Goal: Information Seeking & Learning: Learn about a topic

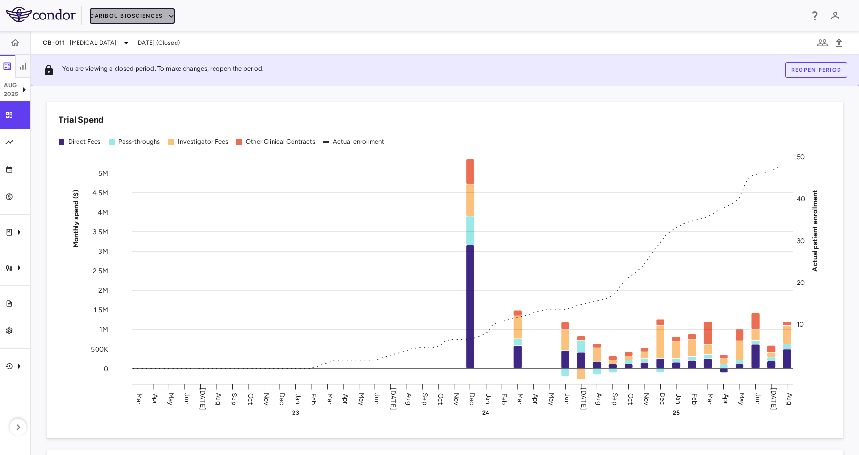
click at [133, 12] on button "Caribou Biosciences" at bounding box center [132, 16] width 85 height 16
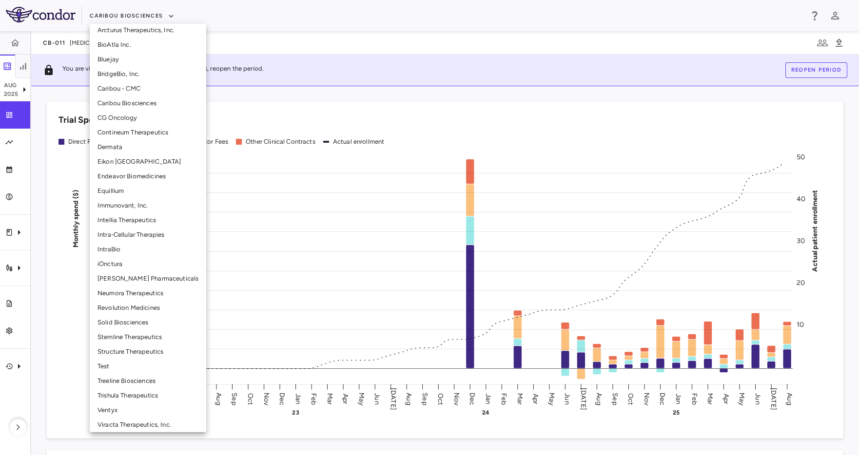
scroll to position [126, 0]
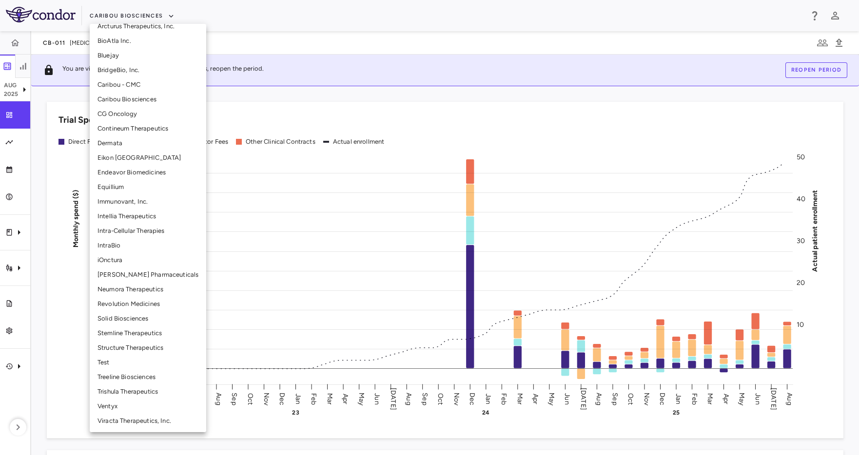
click at [119, 350] on li "Structure Therapeutics" at bounding box center [148, 348] width 116 height 15
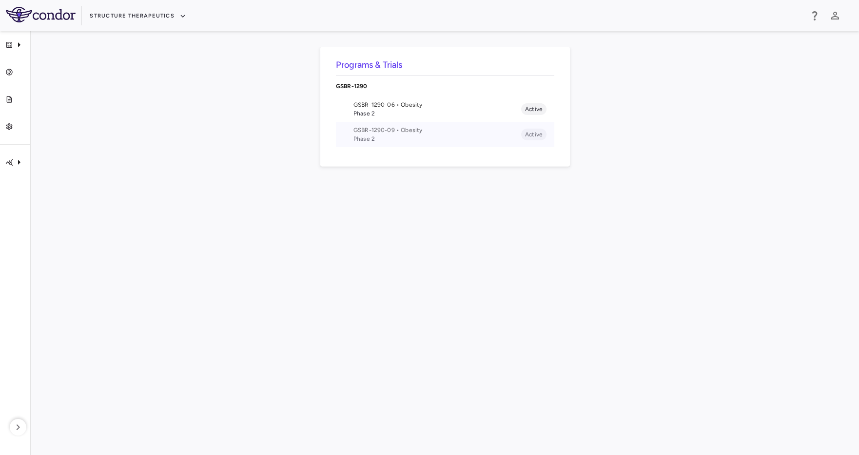
click at [392, 139] on span "Phase 2" at bounding box center [437, 139] width 168 height 9
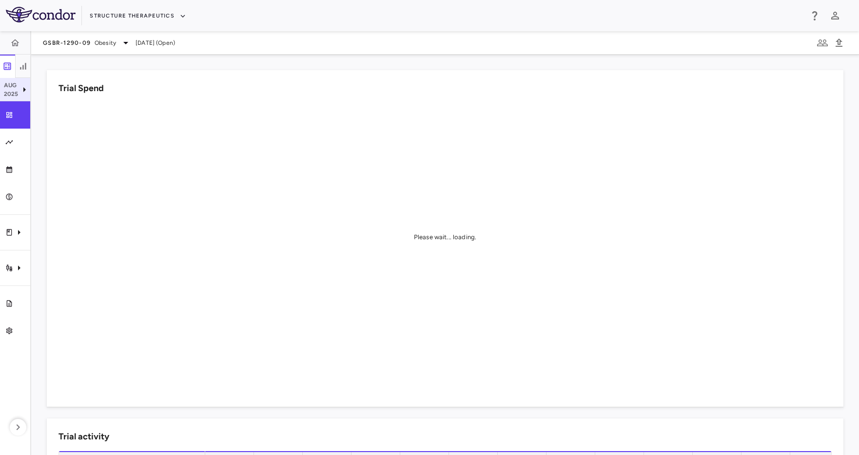
click at [17, 94] on p "2025" at bounding box center [11, 94] width 15 height 9
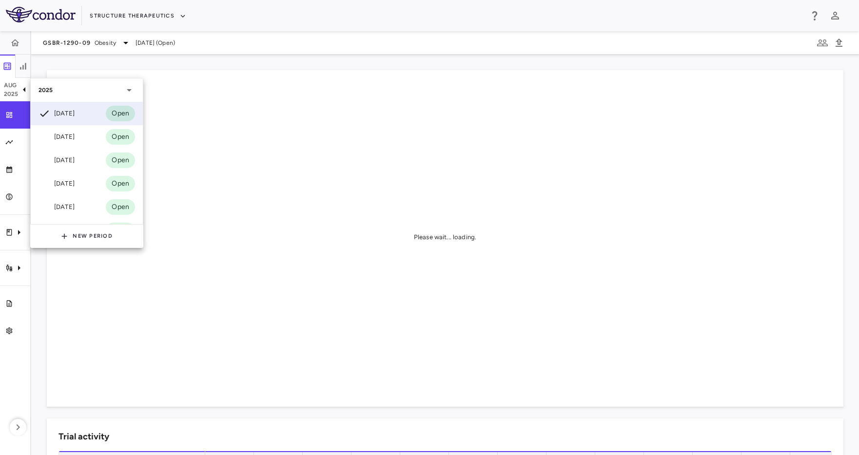
drag, startPoint x: 154, startPoint y: 299, endPoint x: 147, endPoint y: 295, distance: 7.9
click at [153, 299] on div at bounding box center [429, 227] width 859 height 455
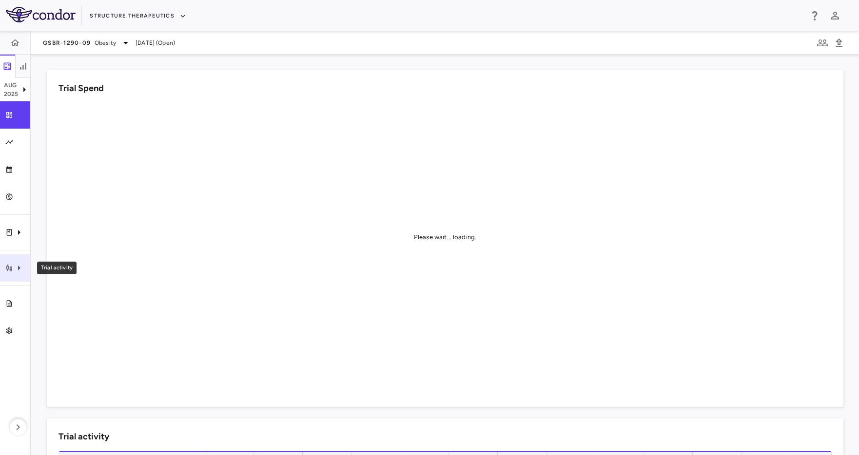
click at [14, 280] on div "Trial activity" at bounding box center [15, 267] width 30 height 27
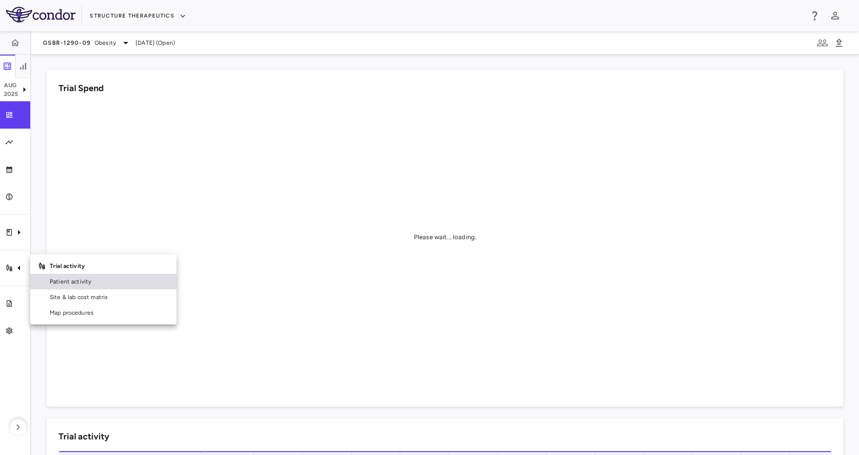
click at [79, 284] on span "Patient activity" at bounding box center [109, 281] width 119 height 9
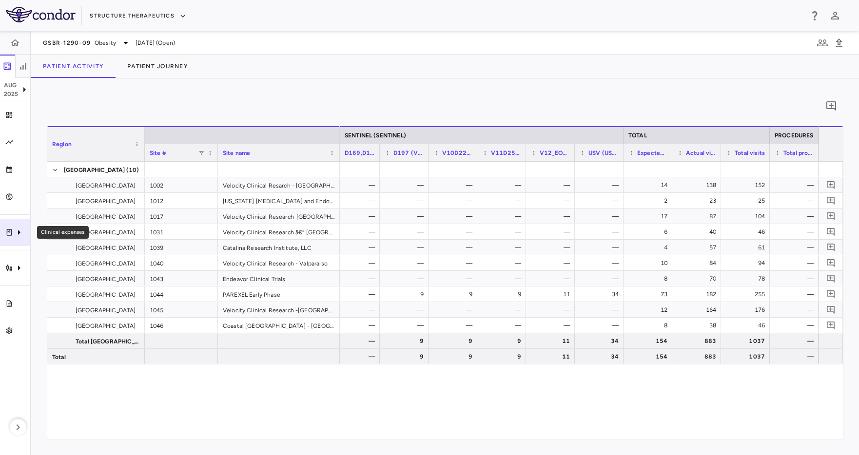
click at [27, 234] on div "Clinical expenses" at bounding box center [15, 232] width 30 height 27
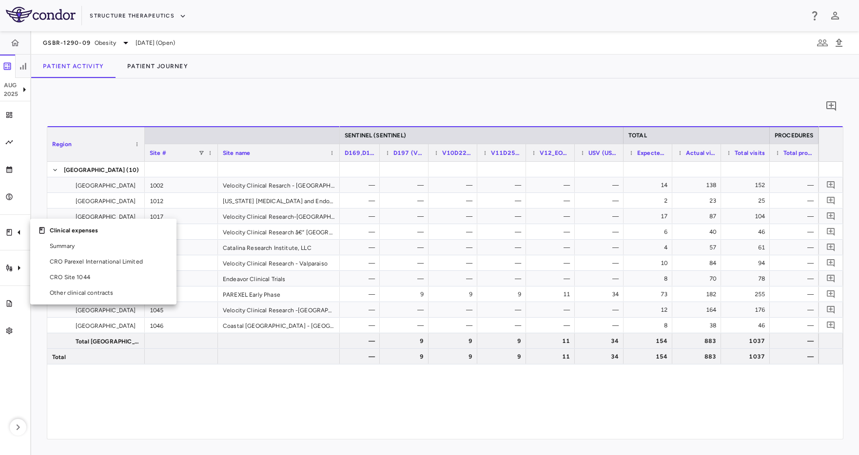
click at [333, 29] on div at bounding box center [429, 227] width 859 height 455
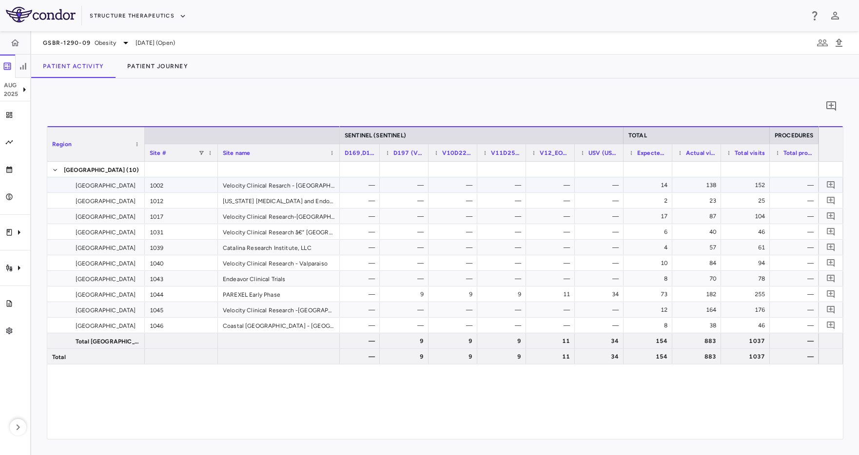
click at [281, 177] on div "Velocity Clinical Resarch - [GEOGRAPHIC_DATA]" at bounding box center [279, 184] width 122 height 15
click at [179, 69] on button "Patient Journey" at bounding box center [157, 66] width 84 height 23
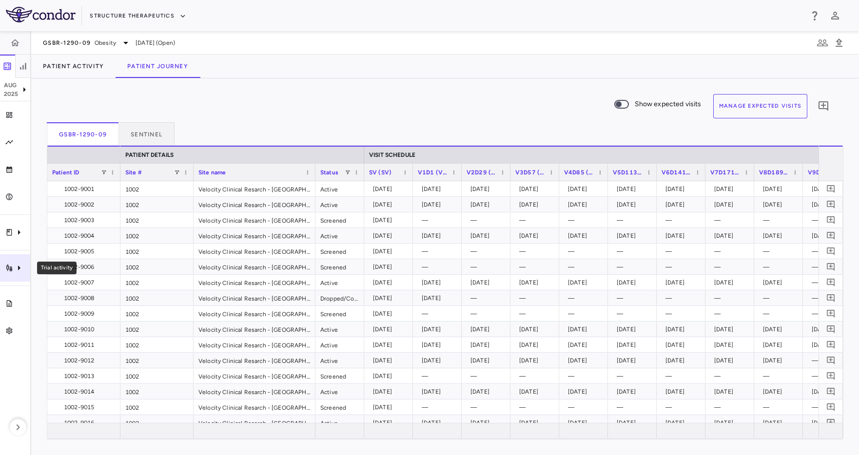
click at [13, 265] on icon "Trial activity" at bounding box center [19, 268] width 12 height 12
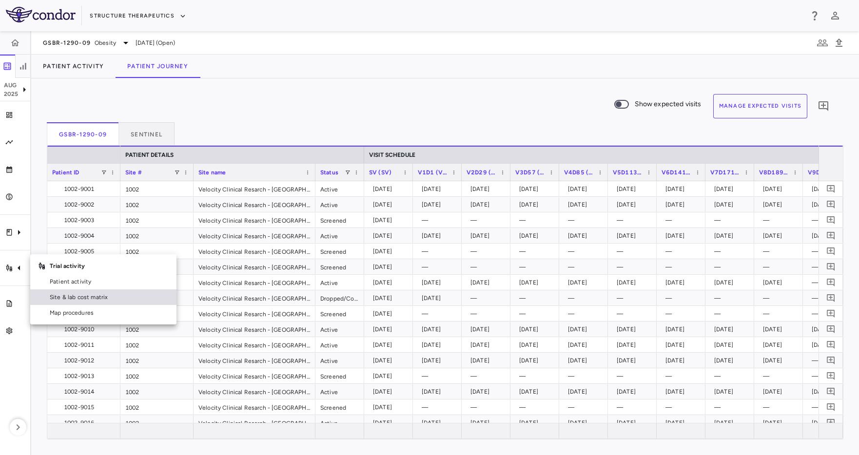
click at [74, 294] on span "Site & lab cost matrix" at bounding box center [109, 297] width 119 height 9
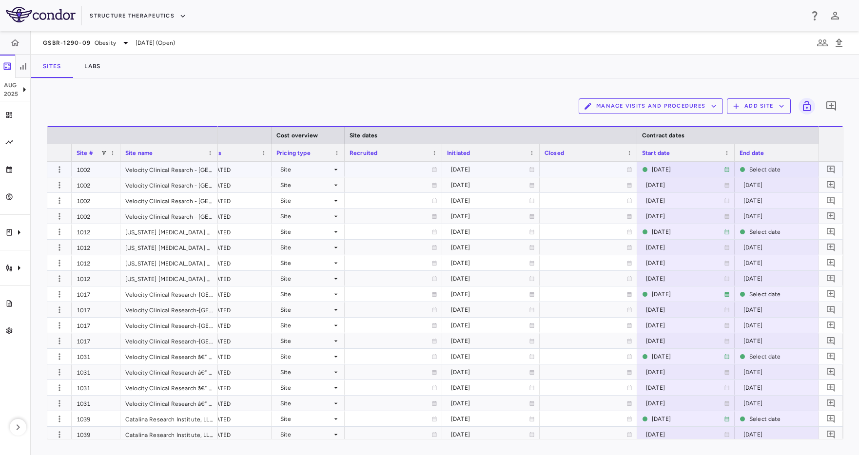
scroll to position [0, 513]
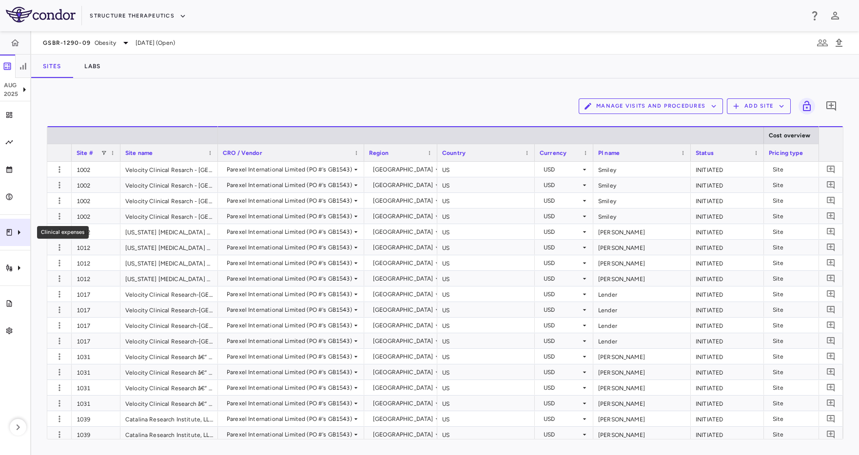
click at [26, 231] on div "Clinical expenses" at bounding box center [15, 232] width 30 height 27
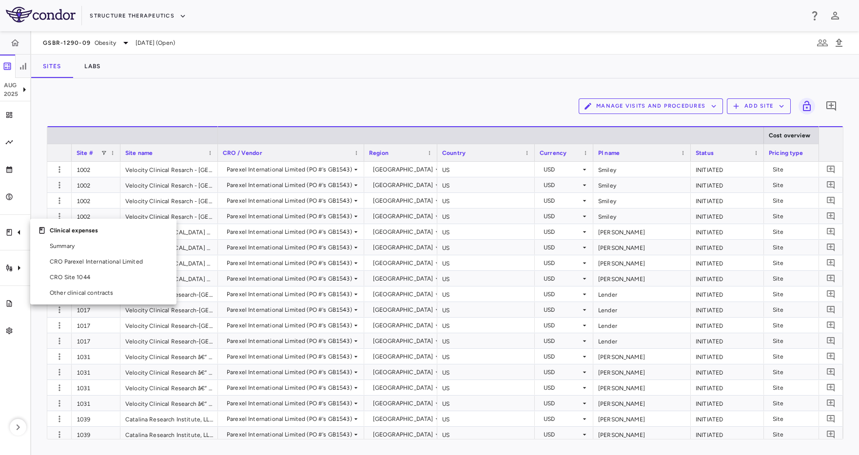
click at [10, 270] on div at bounding box center [429, 227] width 859 height 455
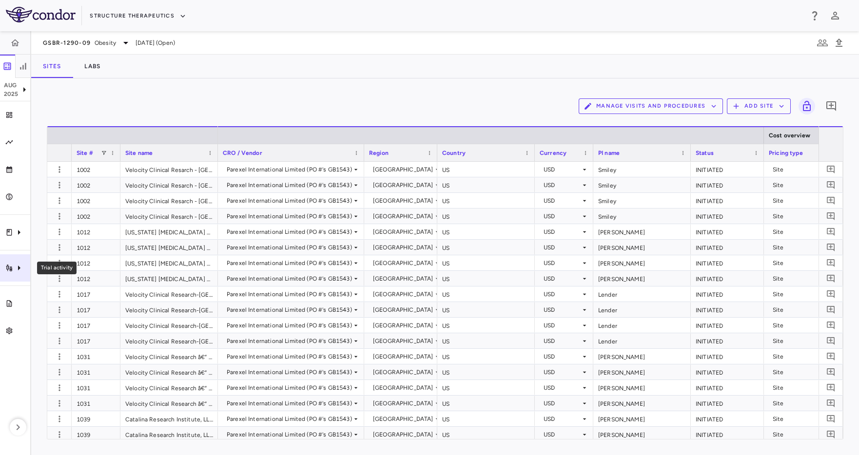
click at [15, 265] on icon "Trial activity" at bounding box center [19, 268] width 12 height 12
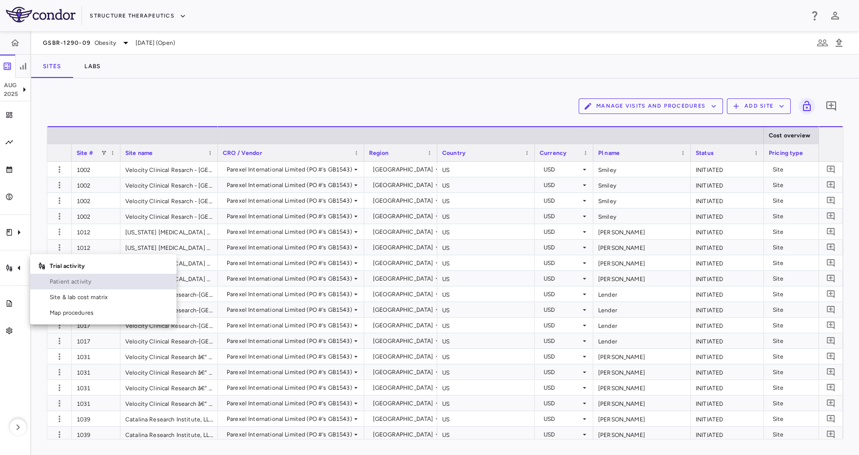
click at [91, 284] on span "Patient activity" at bounding box center [109, 281] width 119 height 9
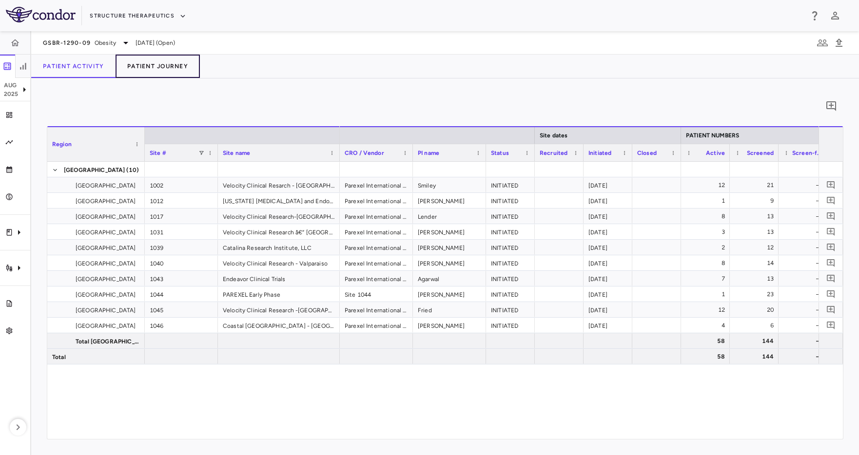
click at [169, 63] on button "Patient Journey" at bounding box center [157, 66] width 84 height 23
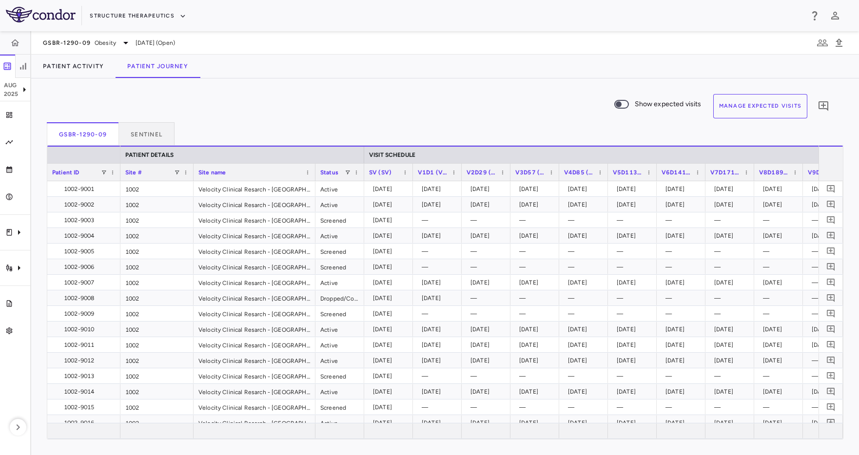
click at [792, 106] on button "Manage Expected Visits" at bounding box center [760, 106] width 95 height 24
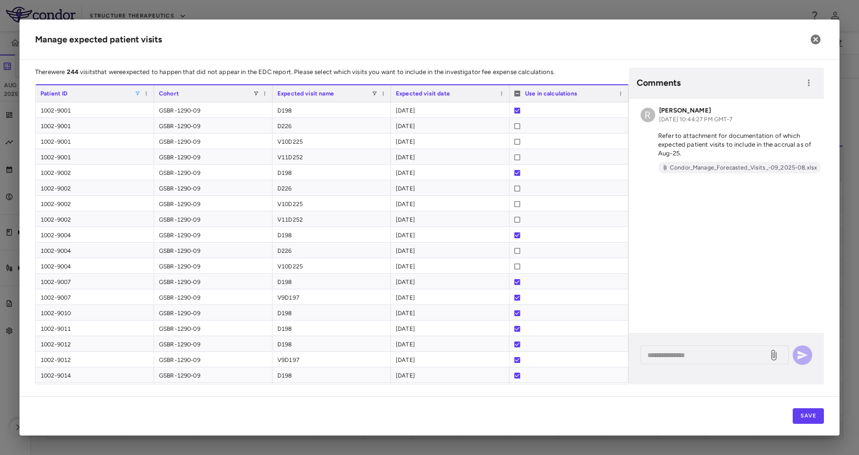
click at [135, 95] on span at bounding box center [138, 94] width 6 height 6
click at [157, 115] on input "Search filter values" at bounding box center [182, 111] width 86 height 12
type input "****"
click at [151, 129] on div "(Select All)" at bounding box center [188, 129] width 80 height 7
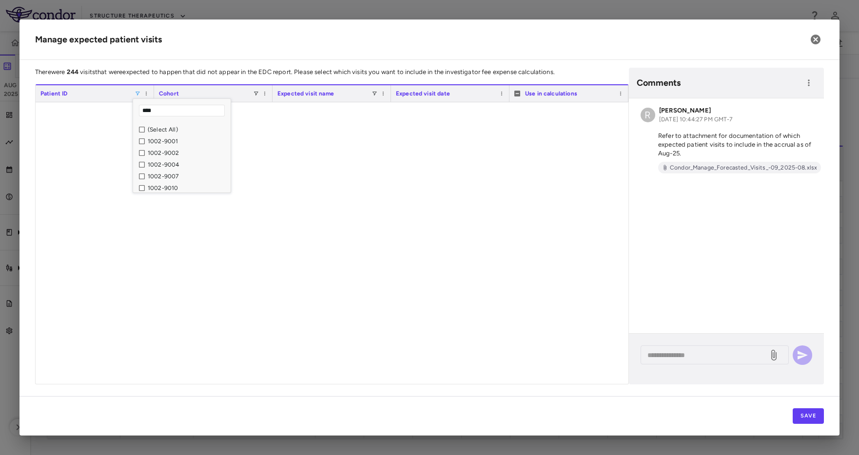
click at [171, 100] on div "Loading... **** No matches. (Select All) 1002-9001 1002-9002 1002-9004 1002-900…" at bounding box center [181, 146] width 97 height 94
click at [173, 112] on input "****" at bounding box center [182, 111] width 86 height 12
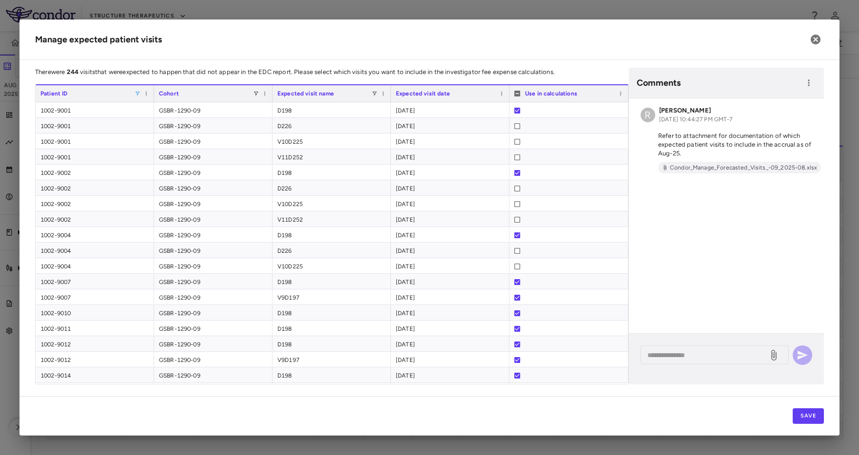
drag, startPoint x: 478, startPoint y: 47, endPoint x: 542, endPoint y: 116, distance: 94.5
click at [478, 48] on h2 "Manage expected patient visits" at bounding box center [429, 39] width 820 height 40
click at [499, 95] on span at bounding box center [502, 94] width 6 height 6
click at [517, 106] on span "Sort Ascending" at bounding box center [545, 109] width 72 height 14
click at [603, 37] on h2 "Manage expected patient visits" at bounding box center [429, 39] width 820 height 40
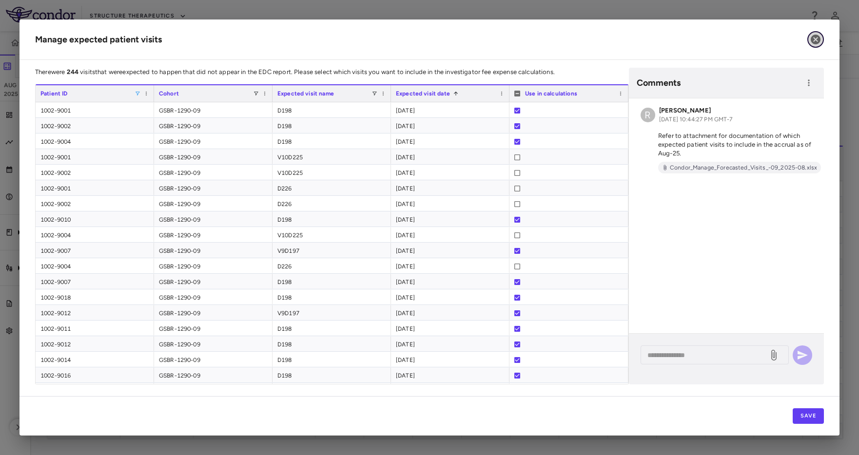
click at [821, 38] on button "button" at bounding box center [815, 39] width 17 height 17
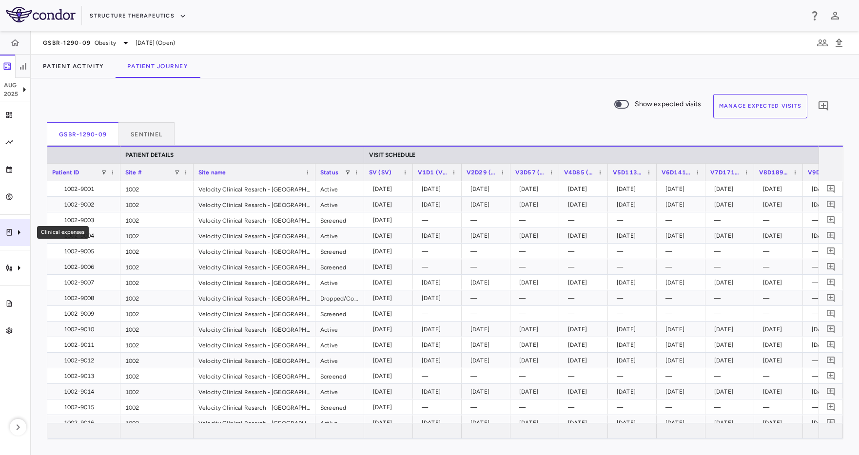
click at [12, 238] on div "Clinical expenses" at bounding box center [15, 232] width 30 height 27
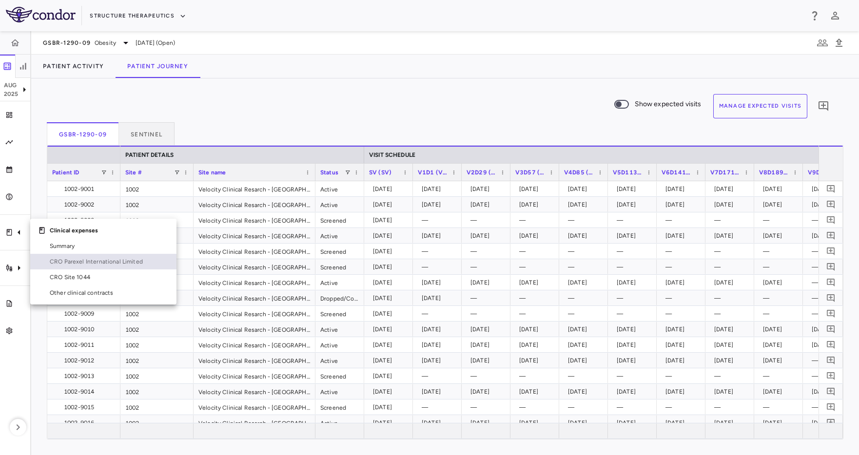
click at [86, 258] on span "CRO Parexel International Limited" at bounding box center [109, 261] width 119 height 9
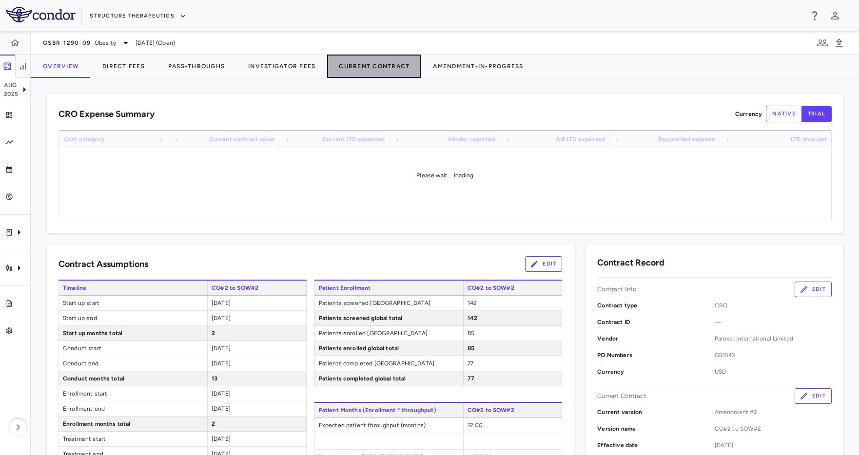
click at [346, 64] on button "Current Contract" at bounding box center [374, 66] width 94 height 23
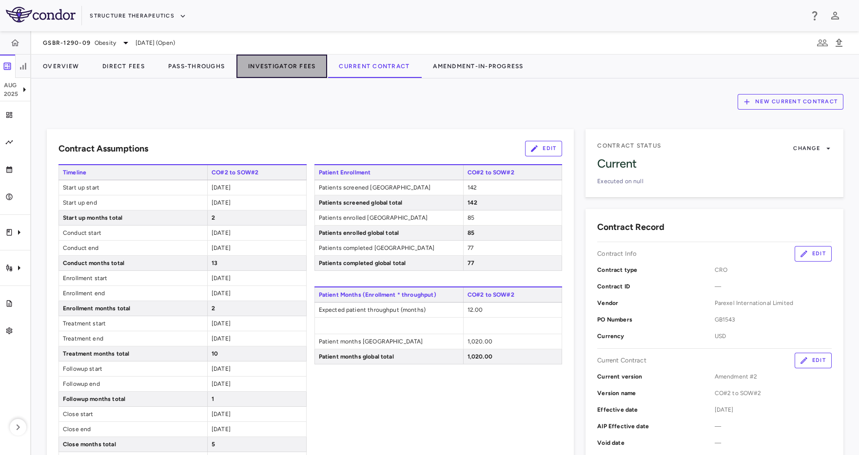
click at [297, 65] on button "Investigator Fees" at bounding box center [281, 66] width 91 height 23
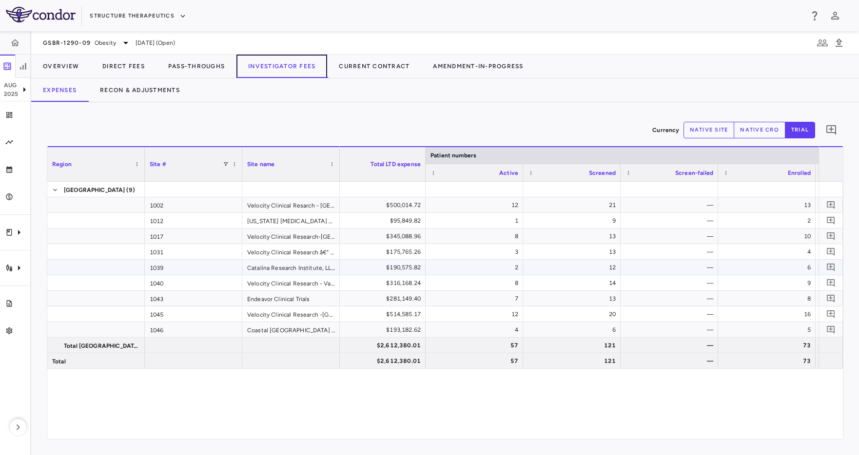
scroll to position [0, 148]
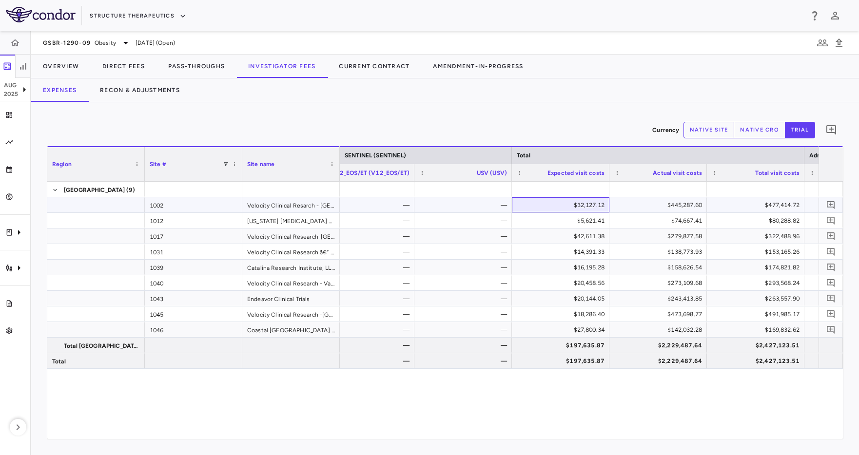
click at [569, 210] on div "$32,127.12" at bounding box center [562, 205] width 84 height 16
click at [729, 127] on button "native site" at bounding box center [708, 130] width 51 height 17
click at [766, 128] on button "native cro" at bounding box center [759, 130] width 52 height 17
click at [800, 129] on button "trial" at bounding box center [800, 130] width 30 height 17
click at [19, 271] on icon "Trial activity" at bounding box center [19, 268] width 12 height 12
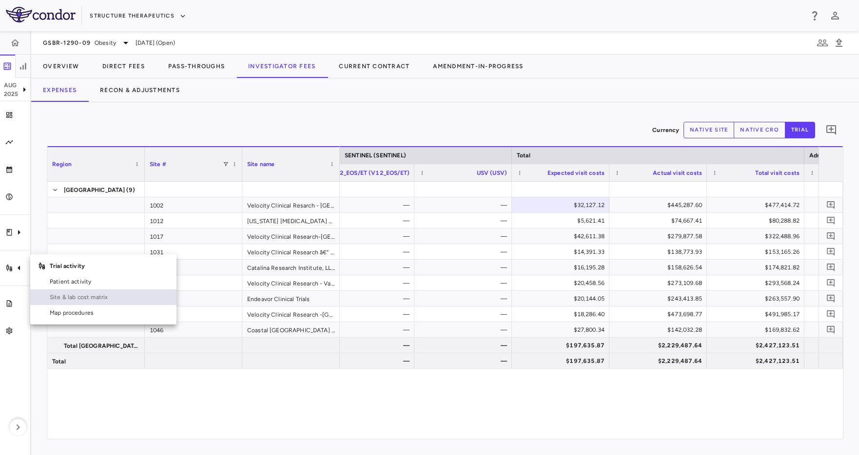
click at [102, 293] on span "Site & lab cost matrix" at bounding box center [109, 297] width 119 height 9
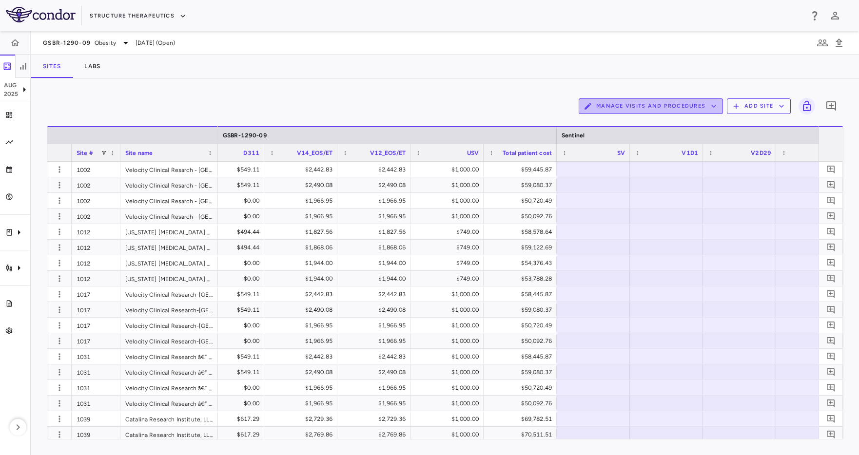
click at [673, 100] on button "Manage Visits and Procedures" at bounding box center [650, 106] width 144 height 16
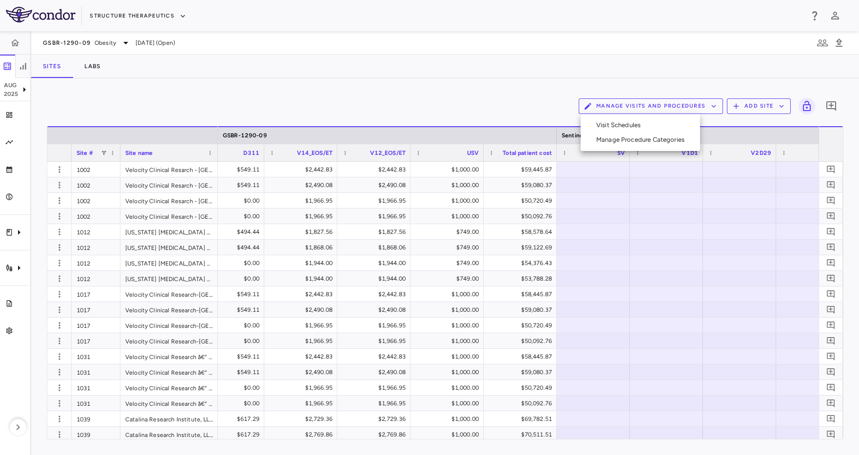
click at [662, 131] on li "Visit Schedules" at bounding box center [640, 125] width 104 height 15
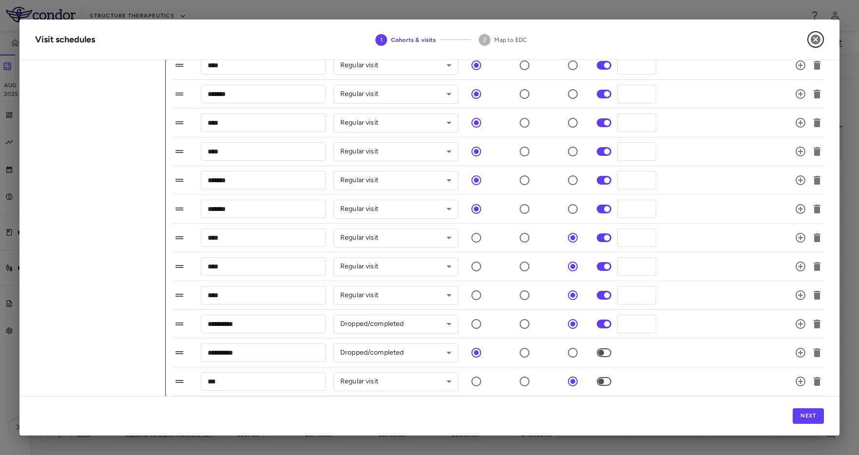
click at [823, 38] on button "button" at bounding box center [815, 39] width 17 height 17
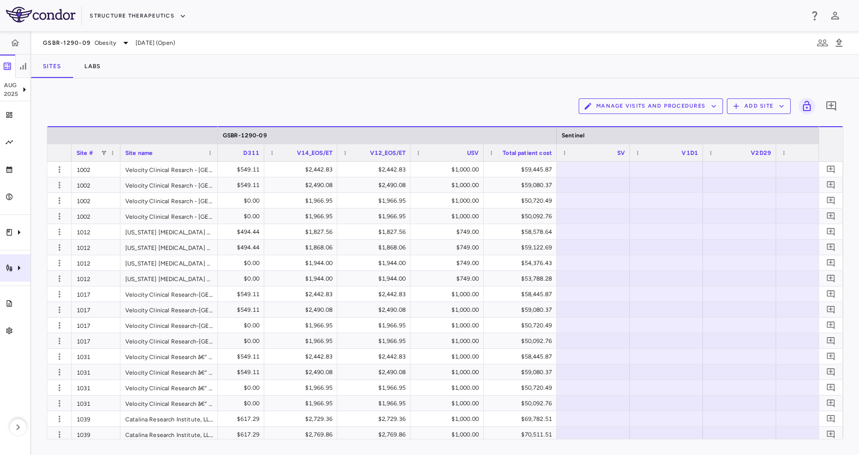
click at [18, 266] on icon "Trial activity" at bounding box center [19, 268] width 2 height 5
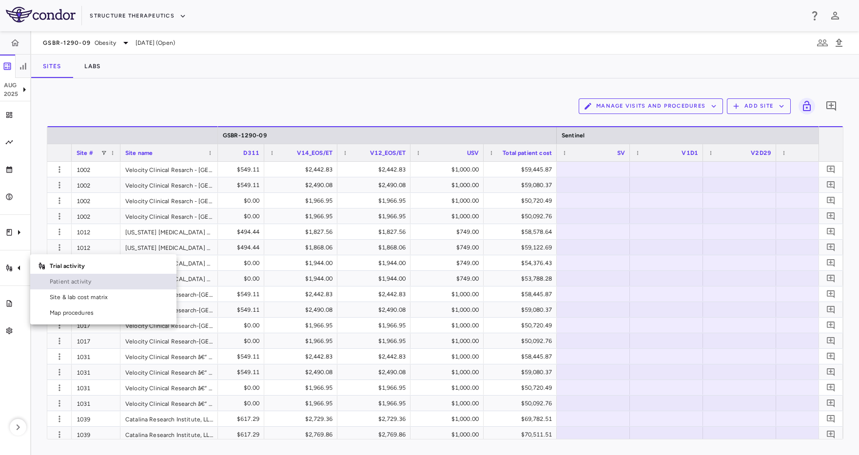
click at [68, 280] on span "Patient activity" at bounding box center [109, 281] width 119 height 9
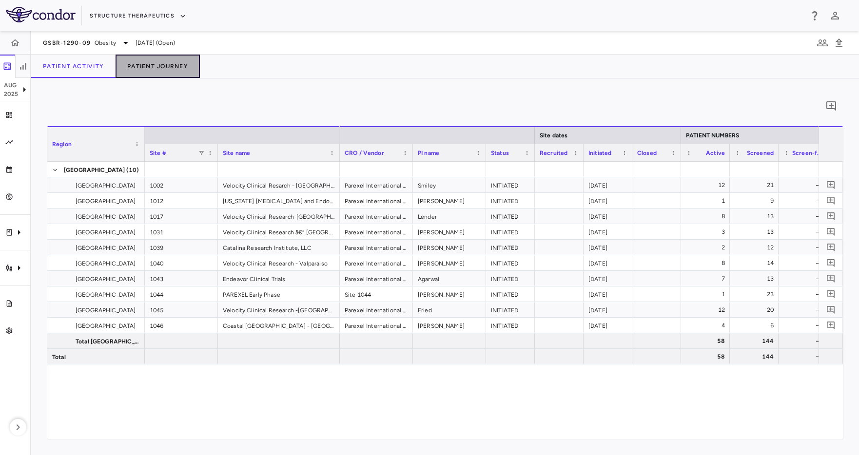
click at [162, 66] on button "Patient Journey" at bounding box center [157, 66] width 84 height 23
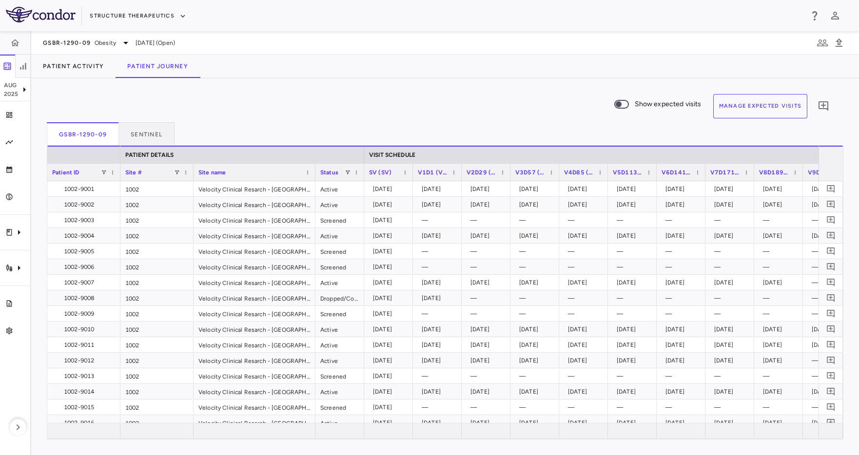
click at [749, 107] on button "Manage Expected Visits" at bounding box center [760, 106] width 95 height 24
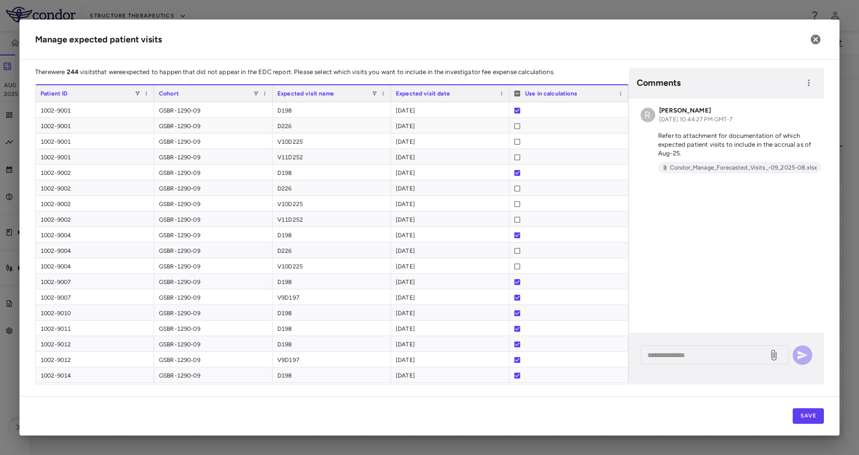
click at [321, 61] on div "Manage expected patient visits There were 244 visits that were expected to happ…" at bounding box center [429, 227] width 820 height 416
click at [376, 95] on span at bounding box center [374, 94] width 6 height 6
click at [382, 58] on h2 "Manage expected patient visits" at bounding box center [429, 39] width 820 height 40
click at [822, 41] on button "button" at bounding box center [815, 39] width 17 height 17
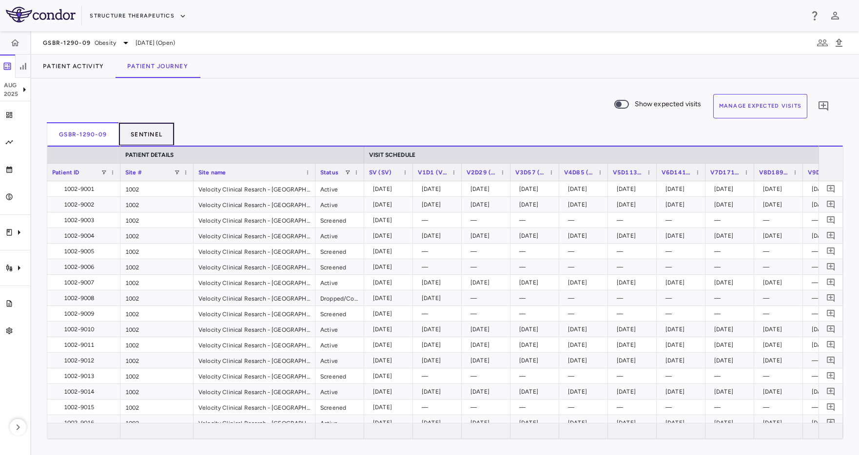
click at [136, 125] on button "Sentinel" at bounding box center [147, 133] width 56 height 23
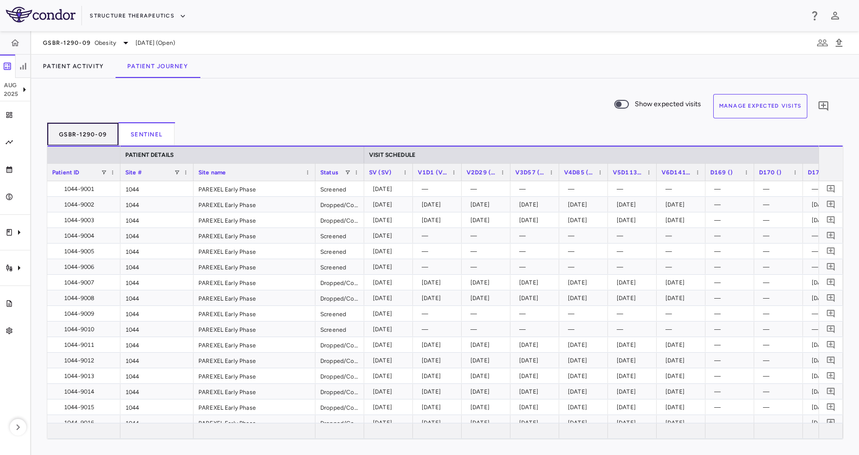
click at [105, 135] on button "GSBR-1290-09" at bounding box center [83, 133] width 72 height 23
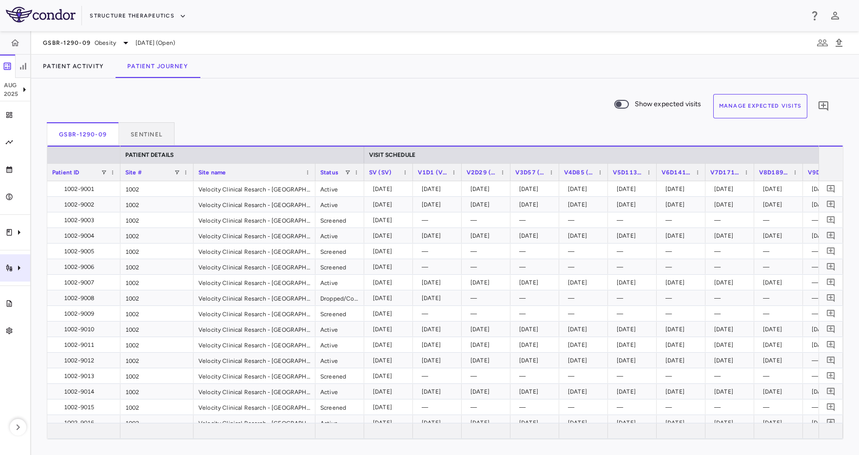
click at [16, 274] on div "Trial activity" at bounding box center [15, 267] width 30 height 27
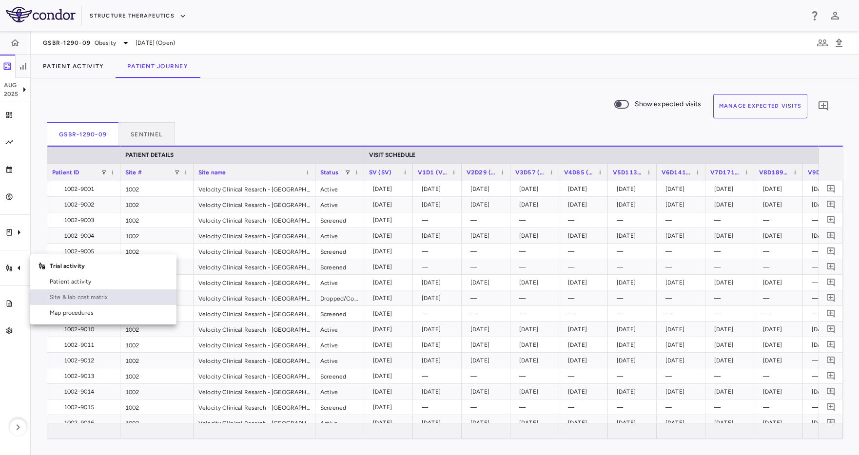
click at [124, 296] on span "Site & lab cost matrix" at bounding box center [109, 297] width 119 height 9
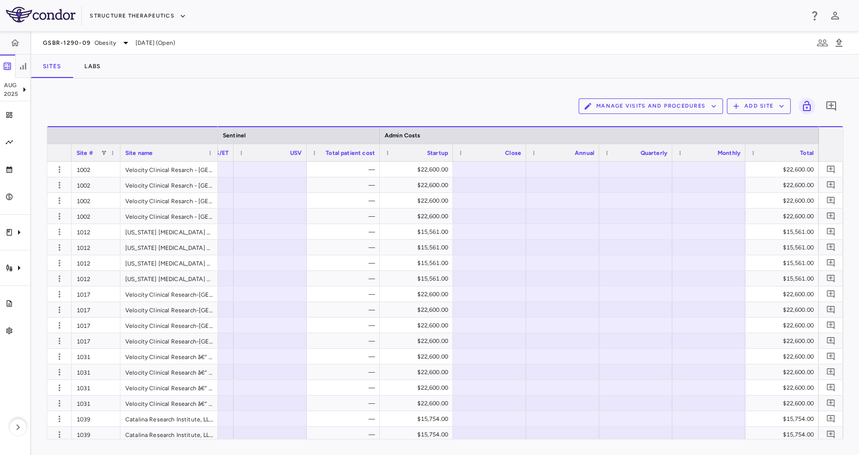
click at [457, 43] on div "GSBR-1290-09 Obesity [DATE] (Open)" at bounding box center [444, 42] width 827 height 23
click at [23, 232] on icon "Clinical expenses" at bounding box center [19, 233] width 12 height 12
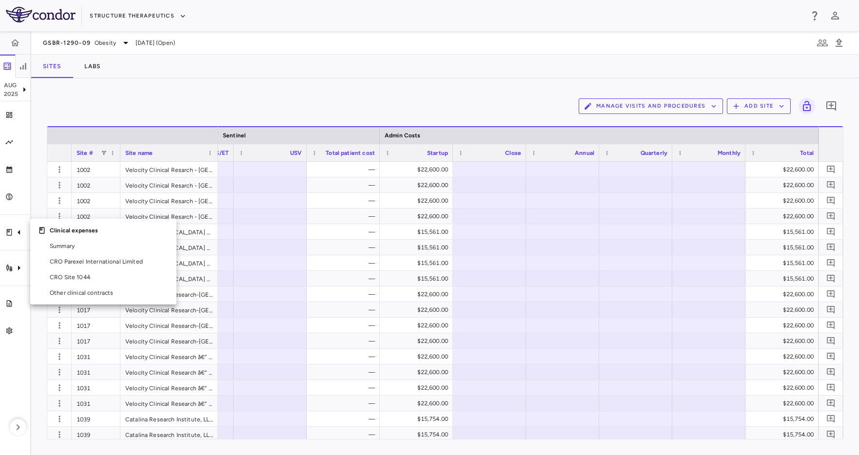
drag, startPoint x: 16, startPoint y: 258, endPoint x: 13, endPoint y: 270, distance: 12.7
click at [16, 258] on div at bounding box center [429, 227] width 859 height 455
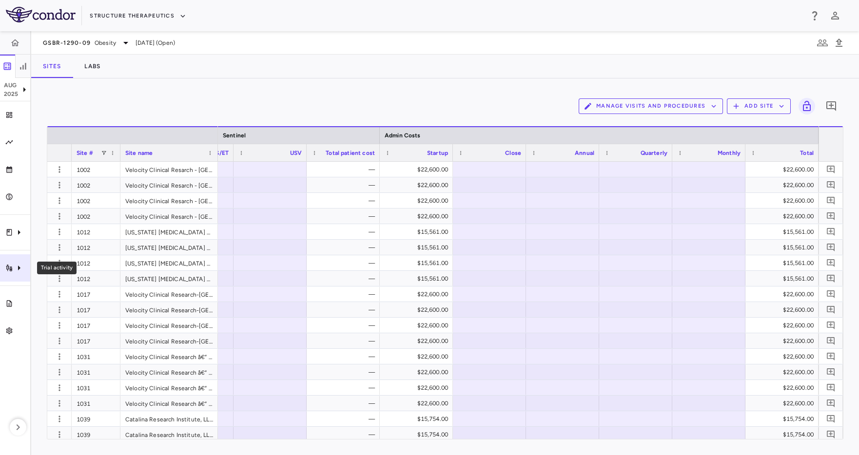
click at [15, 271] on icon "Trial activity" at bounding box center [19, 268] width 12 height 12
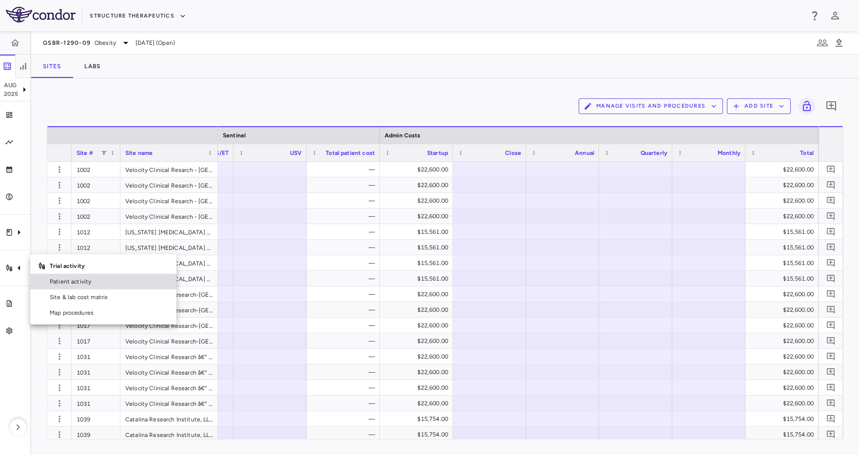
click at [56, 278] on span "Patient activity" at bounding box center [109, 281] width 119 height 9
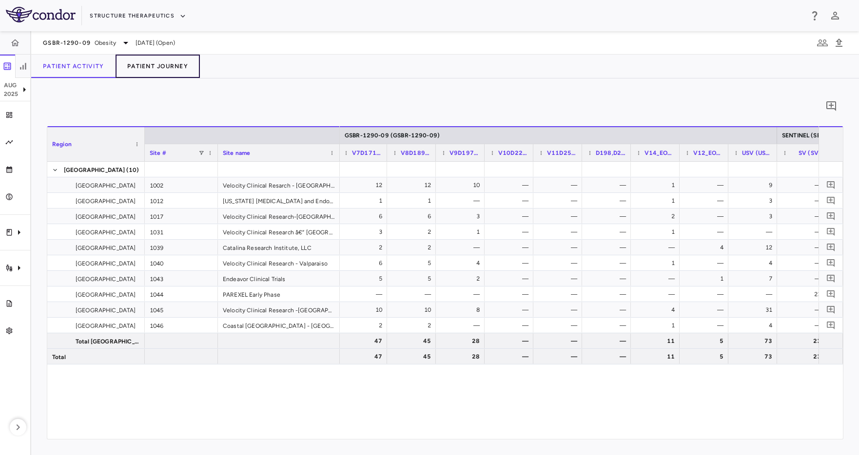
click at [180, 69] on button "Patient Journey" at bounding box center [157, 66] width 84 height 23
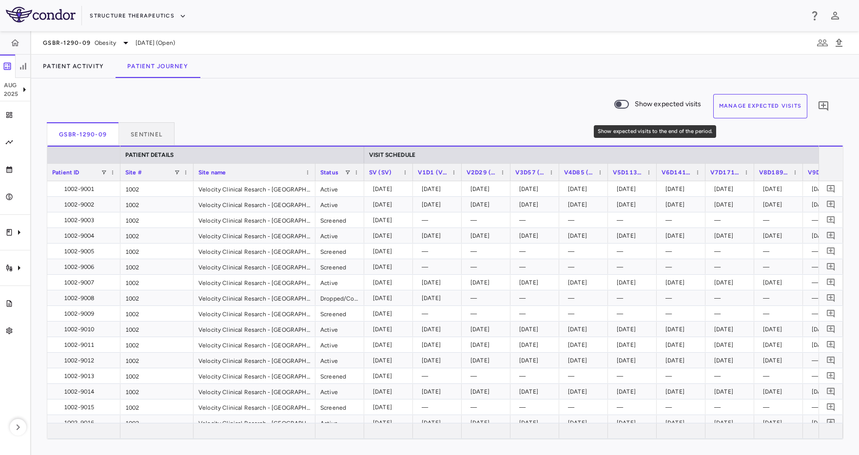
click at [667, 105] on span "Show expected visits" at bounding box center [667, 104] width 67 height 11
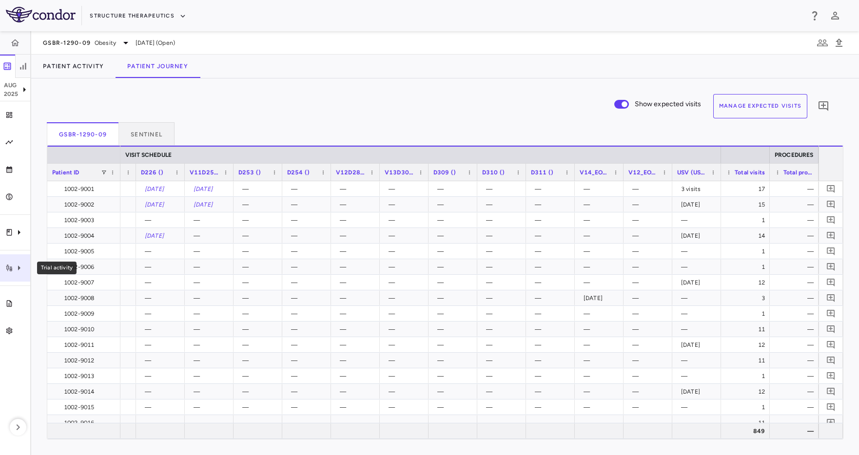
click at [24, 276] on div "Trial activity" at bounding box center [15, 267] width 30 height 27
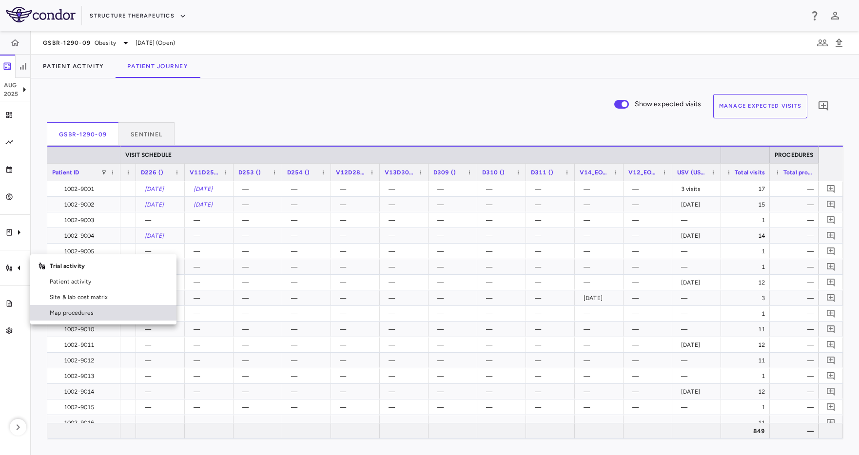
click at [63, 305] on link "Map procedures" at bounding box center [103, 313] width 146 height 16
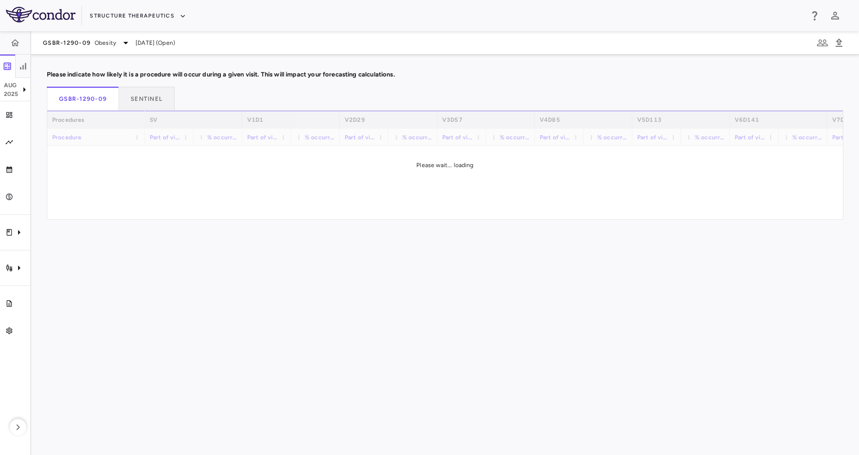
click at [66, 298] on div "Drag here to set row groups Drag here to set column labels Procedures Procedure…" at bounding box center [445, 295] width 796 height 369
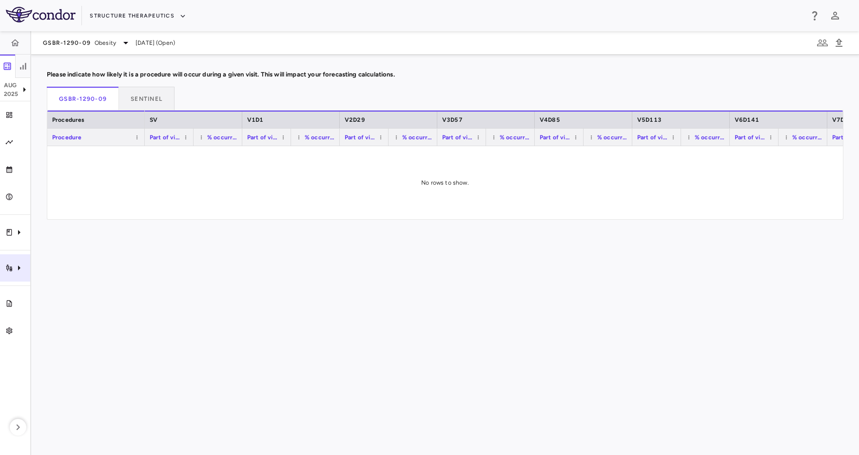
click at [17, 273] on icon "Trial activity" at bounding box center [19, 268] width 12 height 12
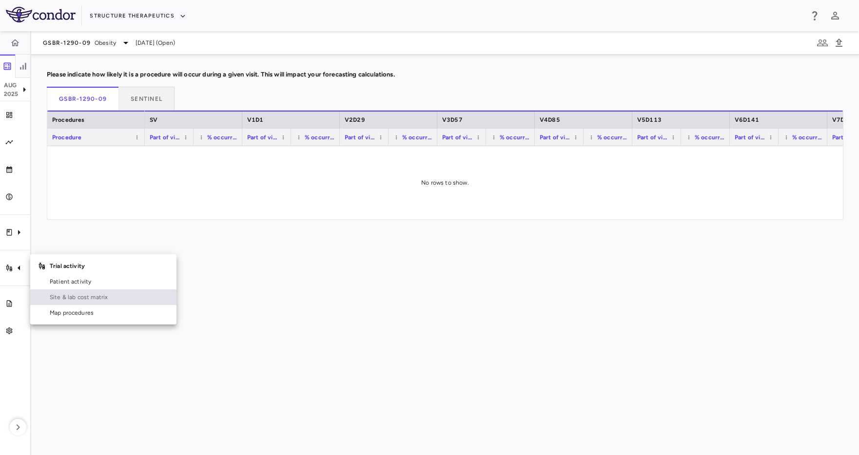
click at [45, 295] on link "Site & lab cost matrix" at bounding box center [103, 297] width 146 height 16
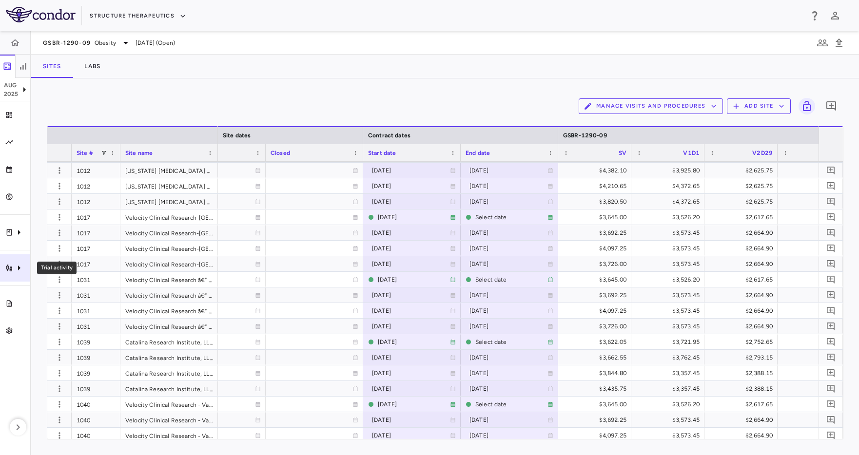
click at [4, 271] on div "Trial activity" at bounding box center [15, 267] width 30 height 27
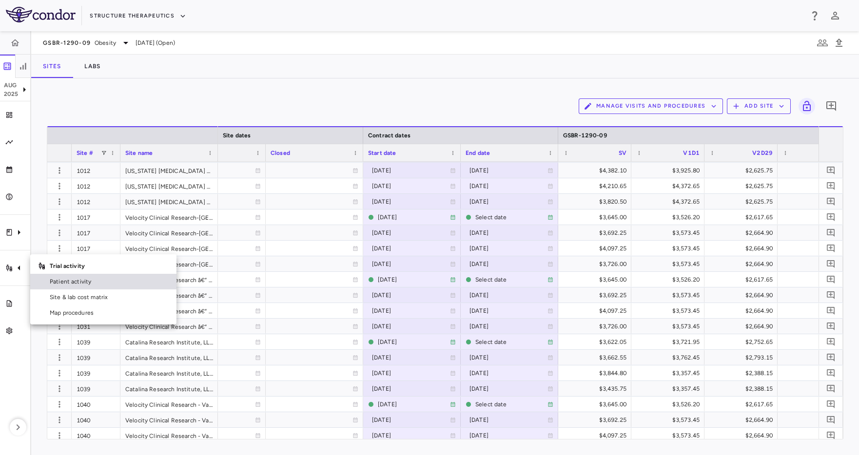
click at [69, 283] on span "Patient activity" at bounding box center [109, 281] width 119 height 9
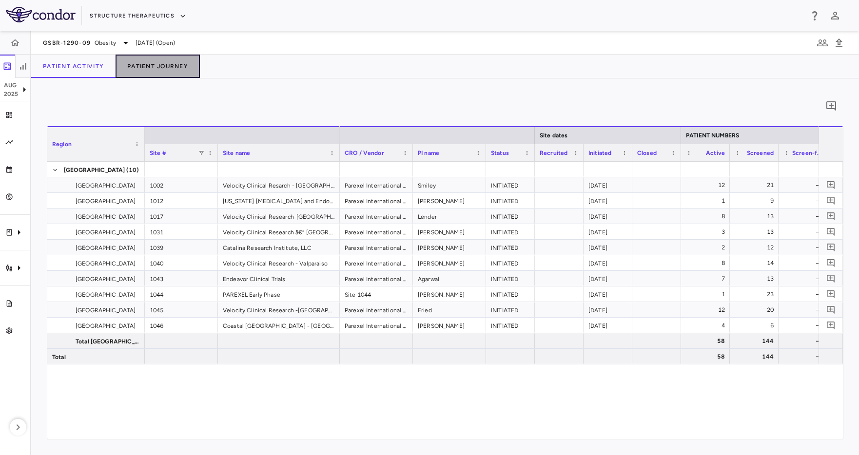
click at [140, 65] on button "Patient Journey" at bounding box center [157, 66] width 84 height 23
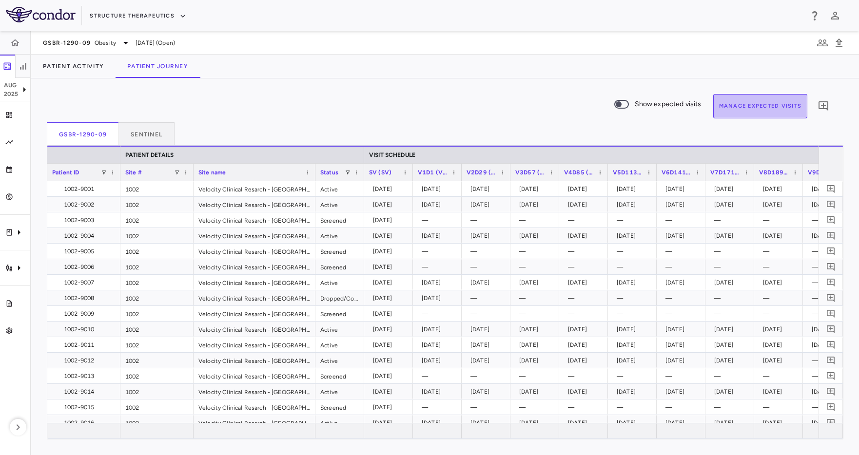
click at [773, 114] on button "Manage Expected Visits" at bounding box center [760, 106] width 95 height 24
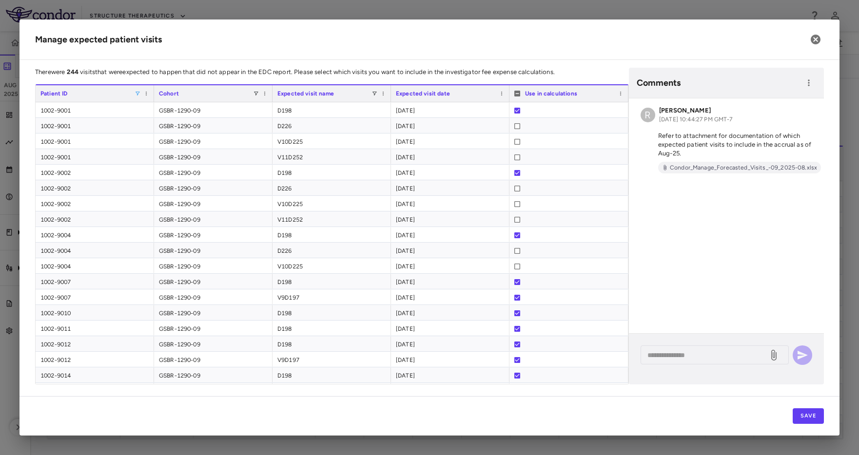
click at [135, 92] on span at bounding box center [138, 94] width 6 height 6
type input "****"
click at [149, 127] on div "(Select All)" at bounding box center [188, 129] width 80 height 7
click at [172, 112] on input "****" at bounding box center [182, 111] width 86 height 12
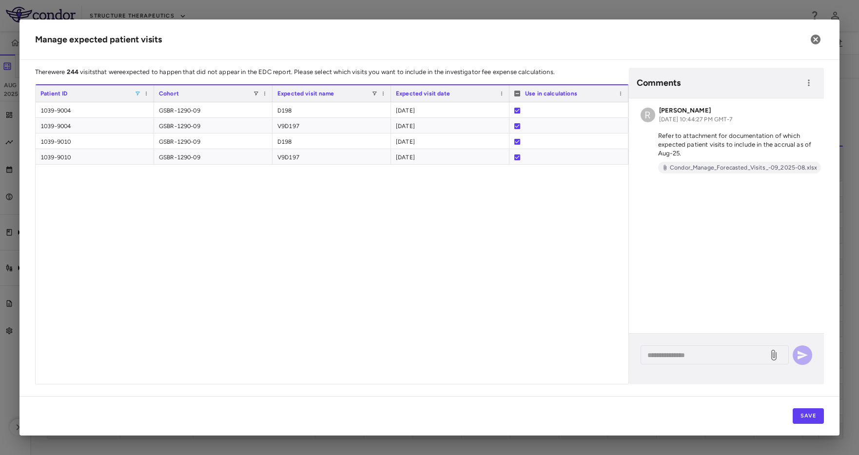
drag, startPoint x: 399, startPoint y: 394, endPoint x: 367, endPoint y: 222, distance: 174.9
click at [400, 390] on div "There were 244 visits that were expected to happen that did not appear in the E…" at bounding box center [429, 232] width 820 height 328
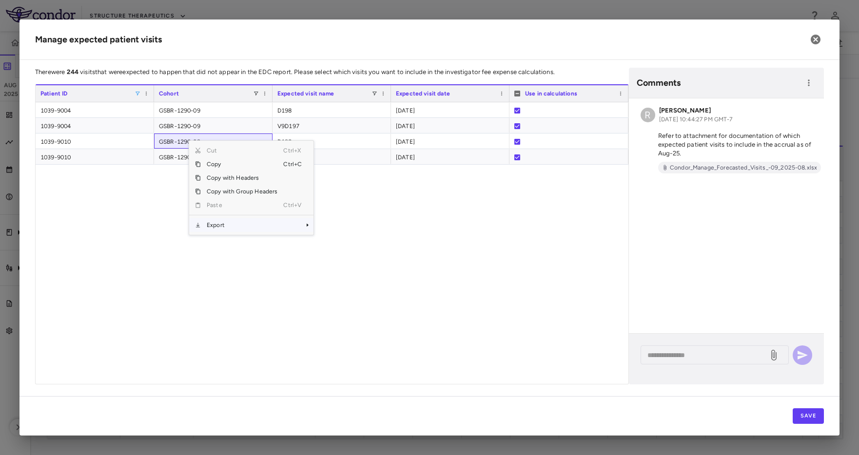
click at [265, 227] on span "Export" at bounding box center [242, 225] width 82 height 14
click at [338, 230] on span "CSV Export" at bounding box center [346, 229] width 46 height 14
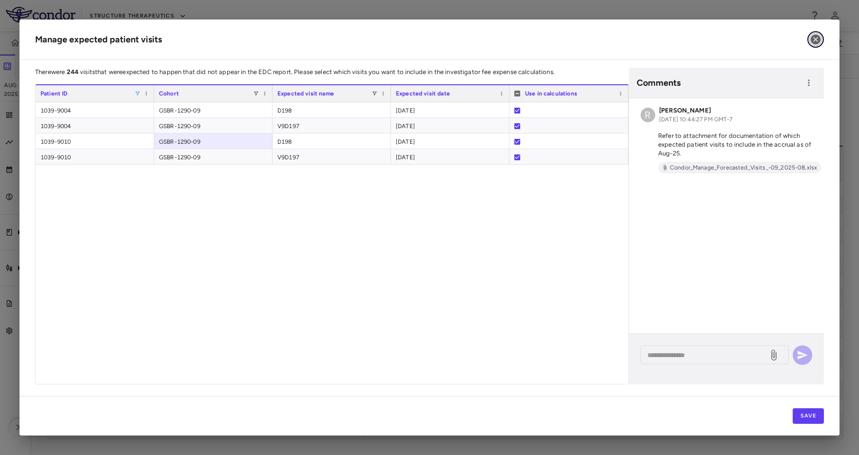
click at [815, 34] on icon "button" at bounding box center [815, 40] width 12 height 12
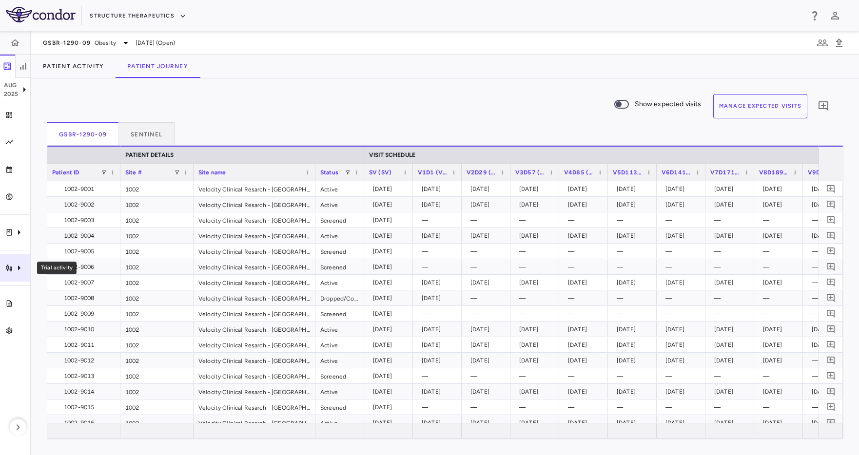
click at [15, 271] on icon "Trial activity" at bounding box center [19, 268] width 12 height 12
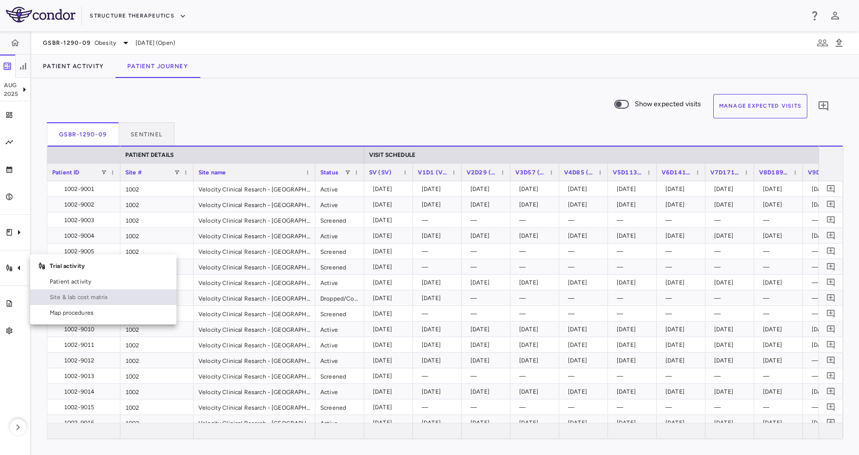
click at [126, 300] on span "Site & lab cost matrix" at bounding box center [109, 297] width 119 height 9
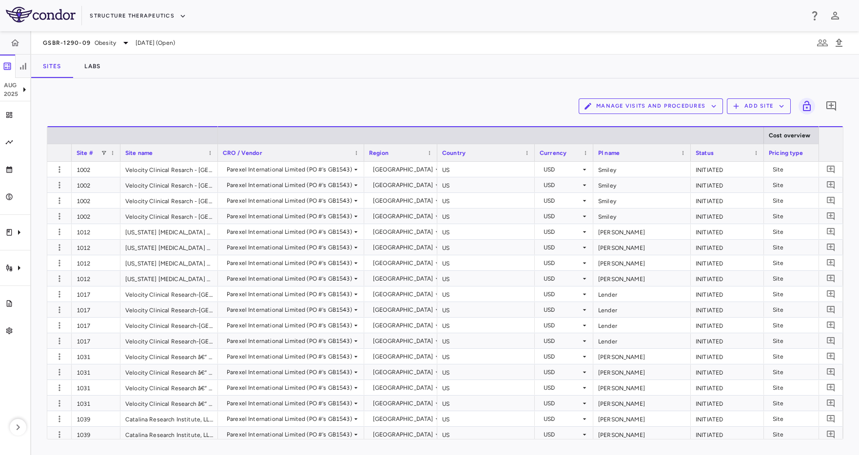
click at [107, 146] on div "Site #" at bounding box center [96, 152] width 39 height 17
click at [104, 155] on span at bounding box center [104, 153] width 6 height 6
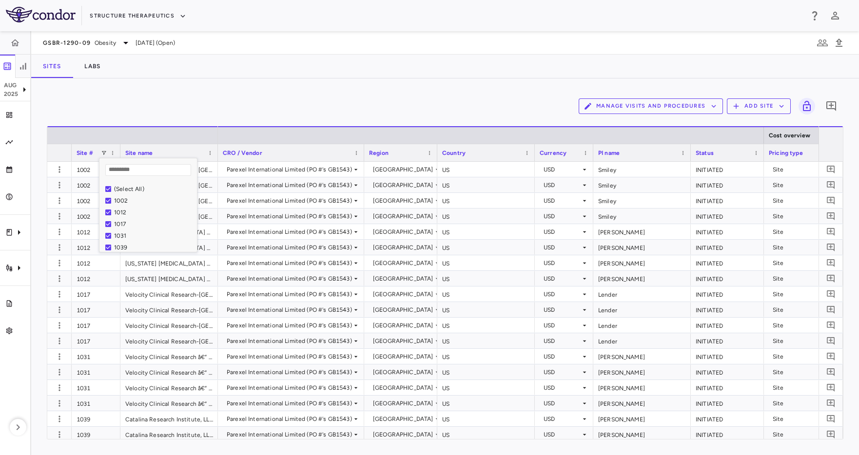
click at [130, 166] on input "Search filter values" at bounding box center [148, 170] width 86 height 12
type input "****"
click at [126, 191] on div "(Select All)" at bounding box center [154, 189] width 80 height 7
click at [135, 168] on input "****" at bounding box center [148, 170] width 86 height 12
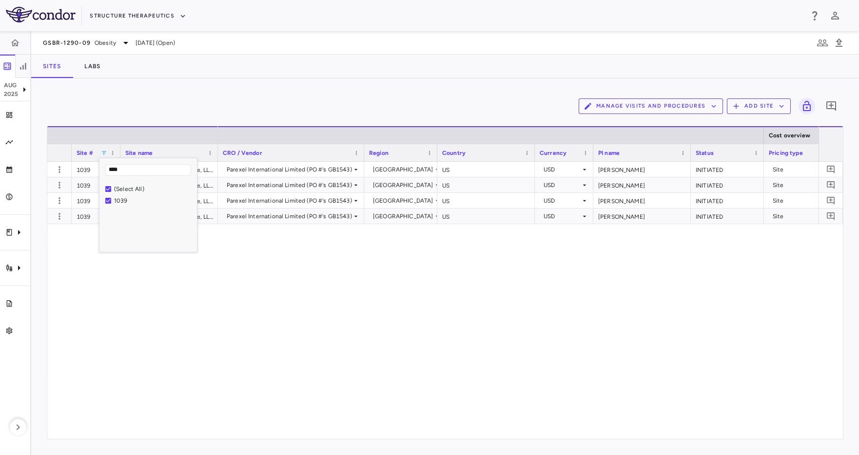
click at [280, 80] on div "Manage Visits and Procedures Add Site 0 Press ENTER to sort. Press ALT DOWN to …" at bounding box center [444, 266] width 827 height 377
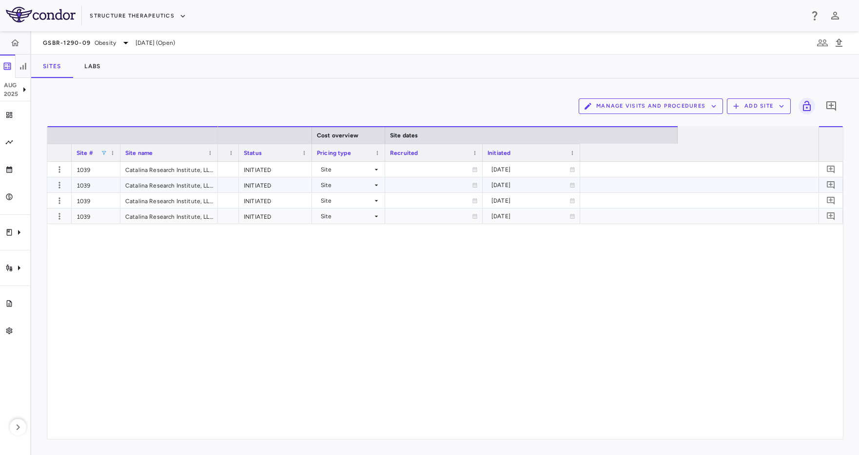
scroll to position [0, 823]
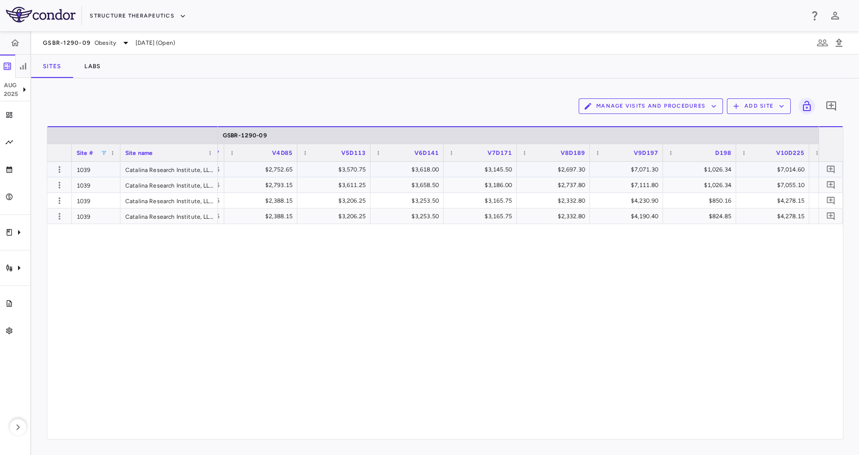
click at [725, 172] on div "$1,026.34" at bounding box center [701, 170] width 59 height 16
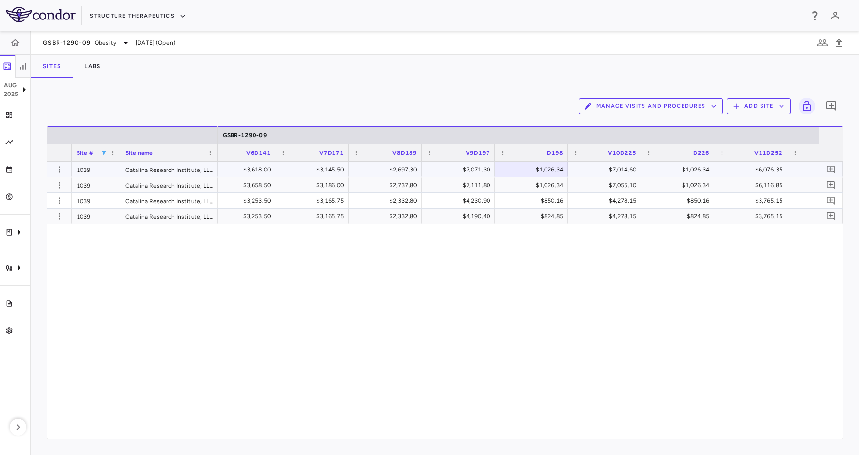
click at [478, 167] on div "$7,071.30" at bounding box center [459, 170] width 59 height 16
click at [14, 235] on icon "Clinical expenses" at bounding box center [19, 233] width 12 height 12
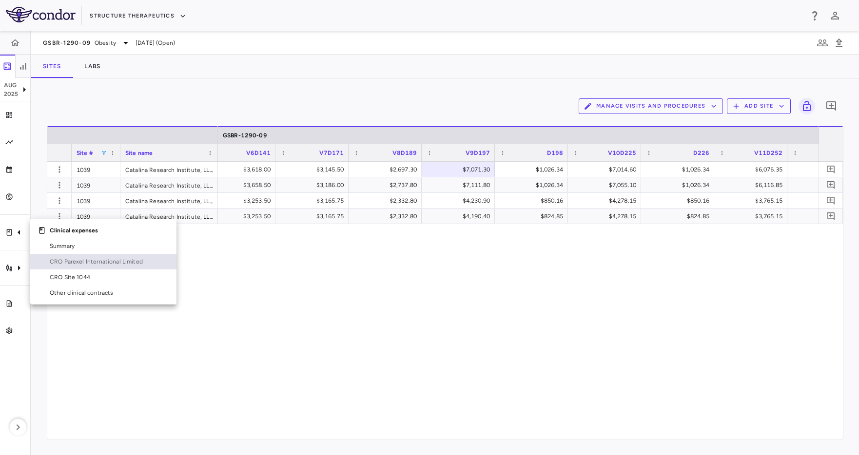
click at [78, 258] on span "CRO Parexel International Limited" at bounding box center [109, 261] width 119 height 9
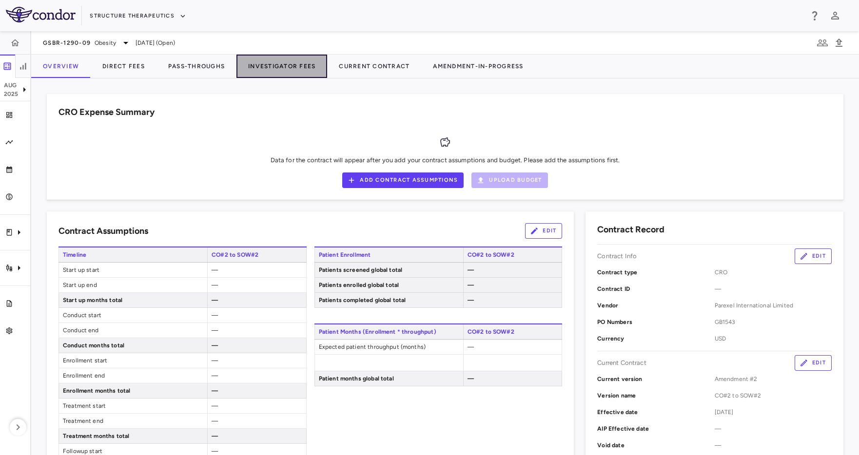
click at [276, 67] on button "Investigator Fees" at bounding box center [281, 66] width 91 height 23
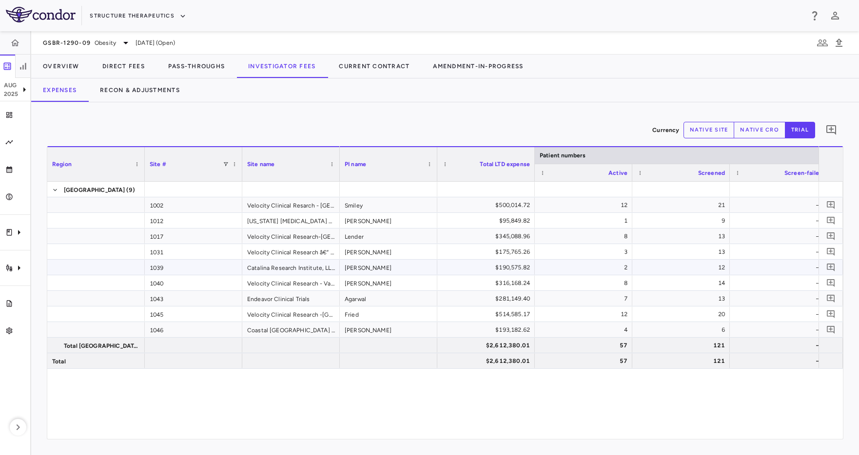
click at [205, 264] on div "1039" at bounding box center [193, 267] width 97 height 15
click at [370, 263] on div "[PERSON_NAME]" at bounding box center [388, 267] width 97 height 15
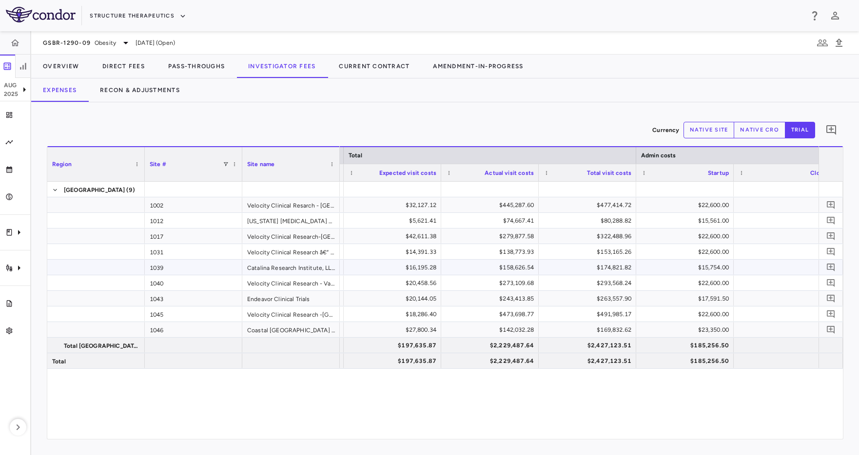
click at [409, 267] on div "$16,195.28" at bounding box center [394, 268] width 84 height 16
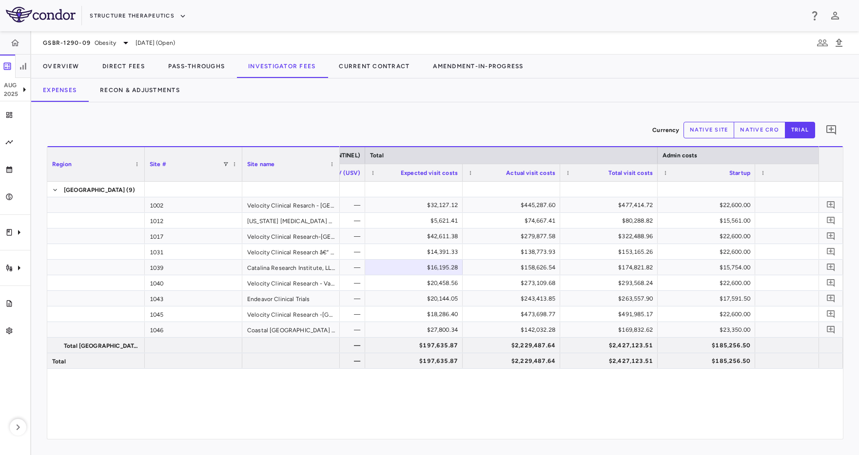
click at [440, 95] on div "Expenses Recon & Adjustments" at bounding box center [444, 89] width 827 height 23
